Goal: Contribute content

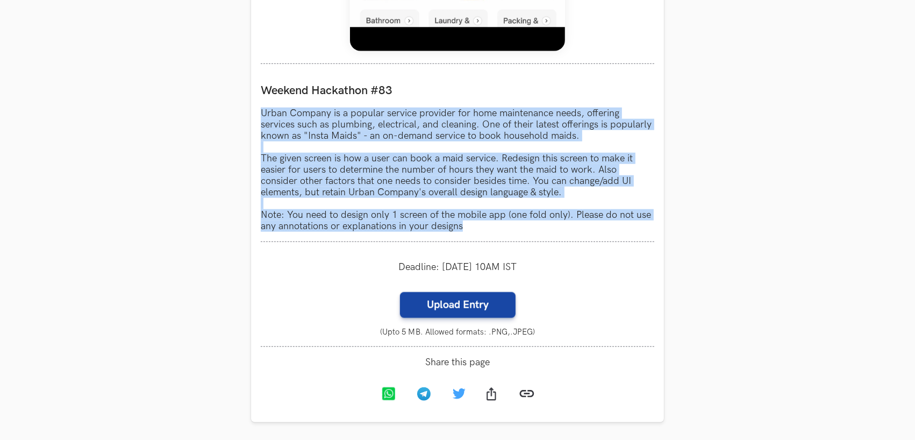
scroll to position [931, 0]
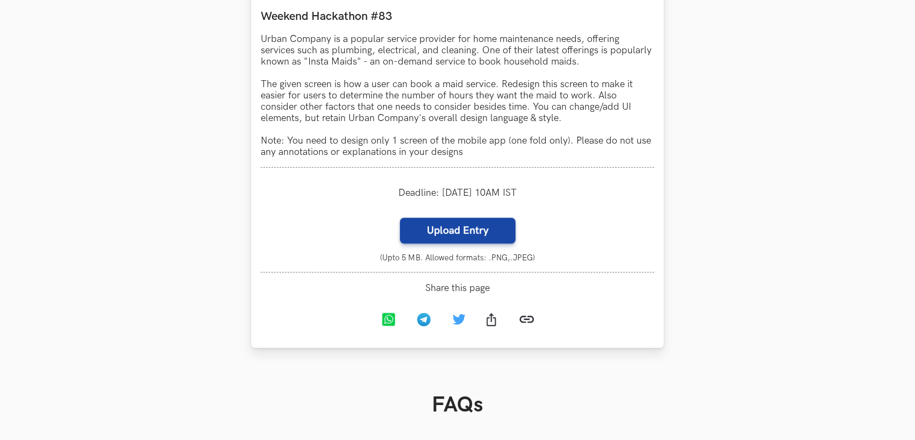
scroll to position [1003, 0]
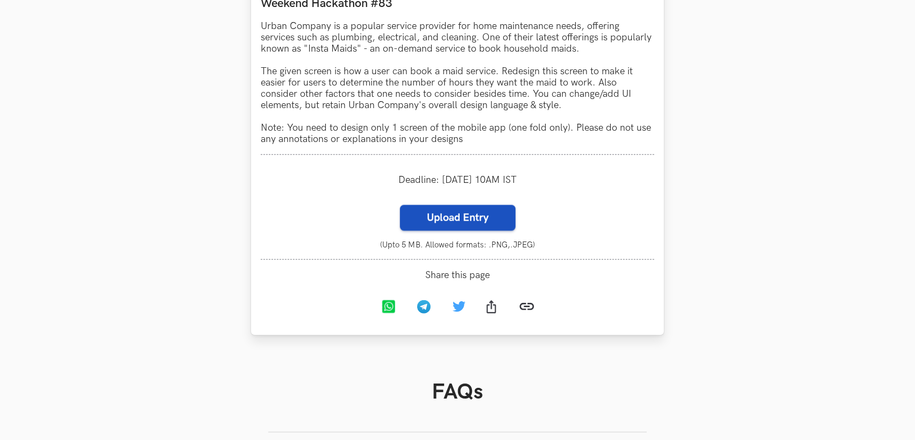
click at [457, 215] on label "Upload Entry" at bounding box center [458, 218] width 116 height 26
click at [400, 205] on input "Upload Entry" at bounding box center [399, 204] width 1 height 1
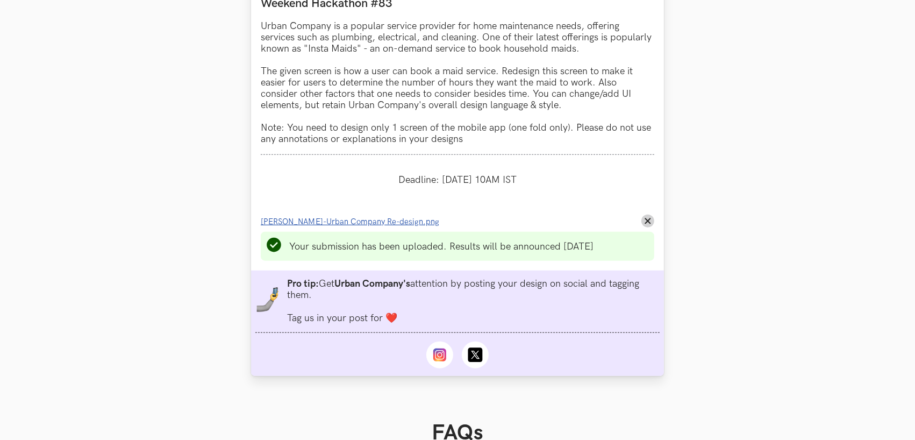
click at [361, 219] on span "[PERSON_NAME]-Urban Company Re-design.png" at bounding box center [350, 221] width 178 height 9
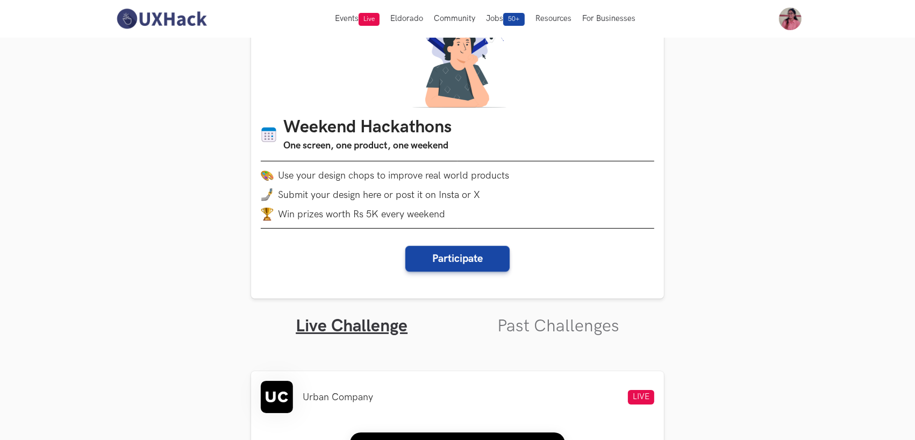
scroll to position [0, 0]
